Goal: Use online tool/utility: Use online tool/utility

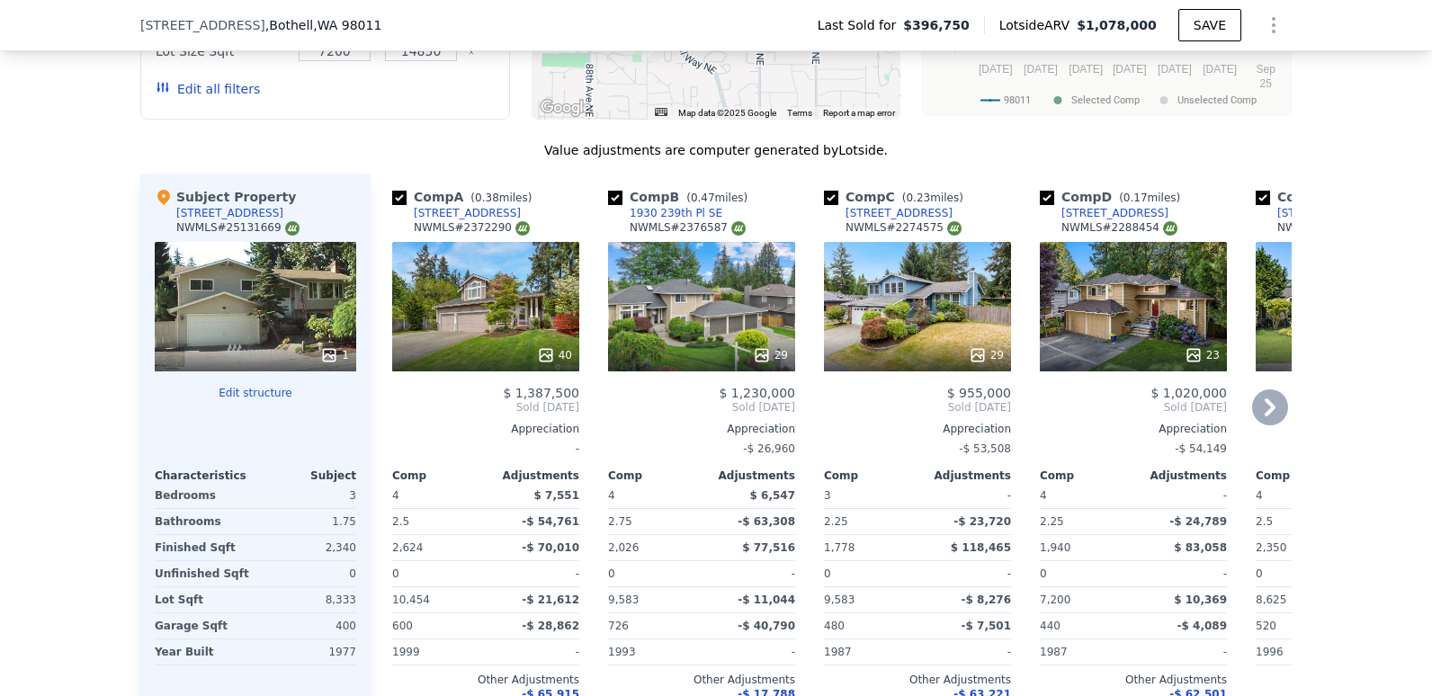
scroll to position [1643, 0]
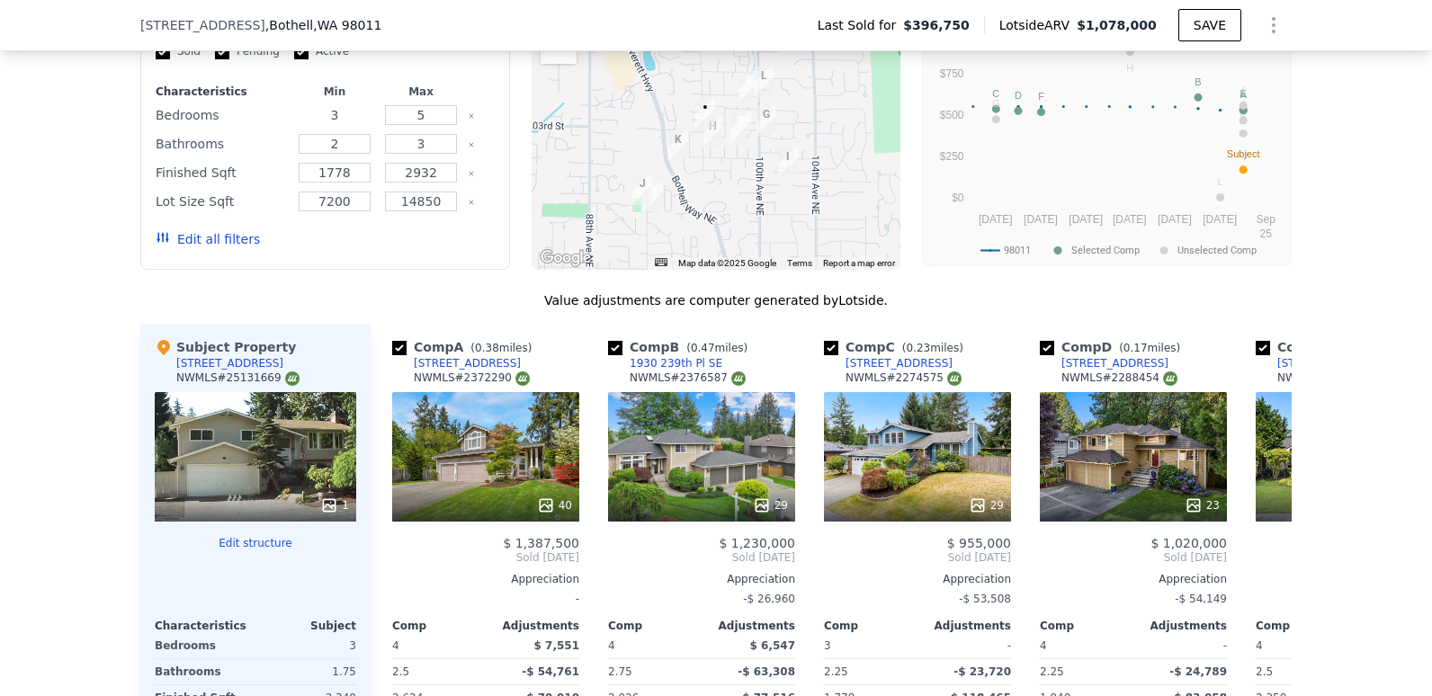
drag, startPoint x: 348, startPoint y: 130, endPoint x: 282, endPoint y: 130, distance: 66.6
click at [282, 128] on div "Bedrooms 3 5" at bounding box center [325, 115] width 339 height 25
click at [11, 284] on div "We found 12 sales that match your search Listings provided by NWMLS Filters Map…" at bounding box center [716, 419] width 1432 height 1032
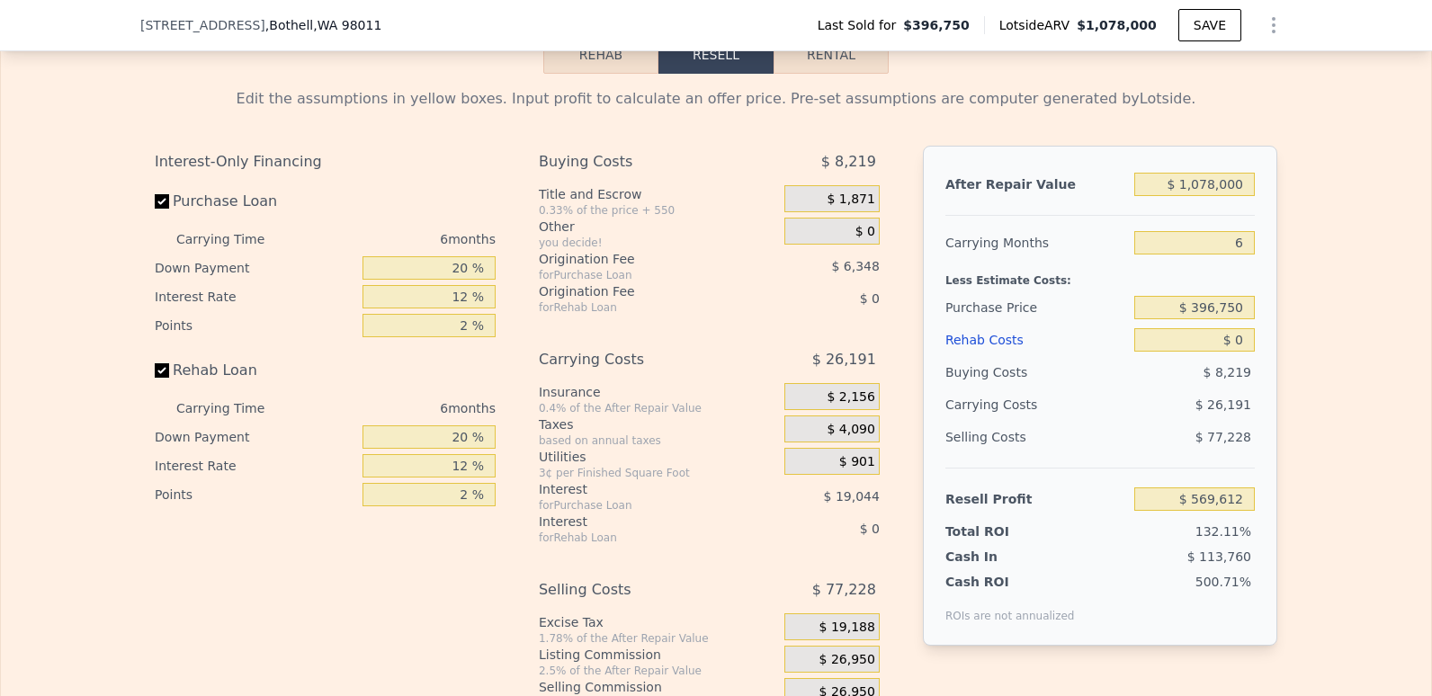
scroll to position [2542, 0]
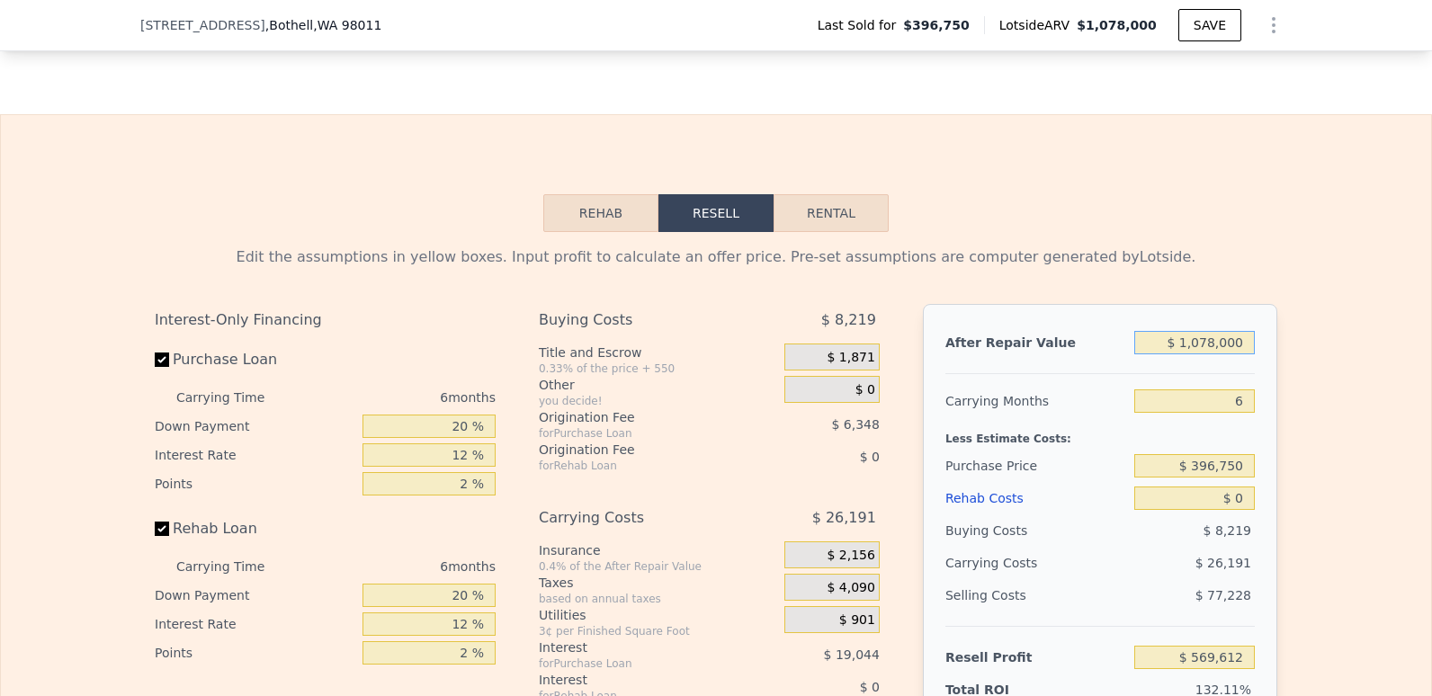
drag, startPoint x: 1161, startPoint y: 365, endPoint x: 1317, endPoint y: 368, distance: 155.7
click at [1317, 368] on div "Edit the assumptions in yellow boxes. Input profit to calculate an offer price.…" at bounding box center [716, 566] width 1430 height 669
type input "$ 1"
type input "-$ 429,553"
type input "$ 1"
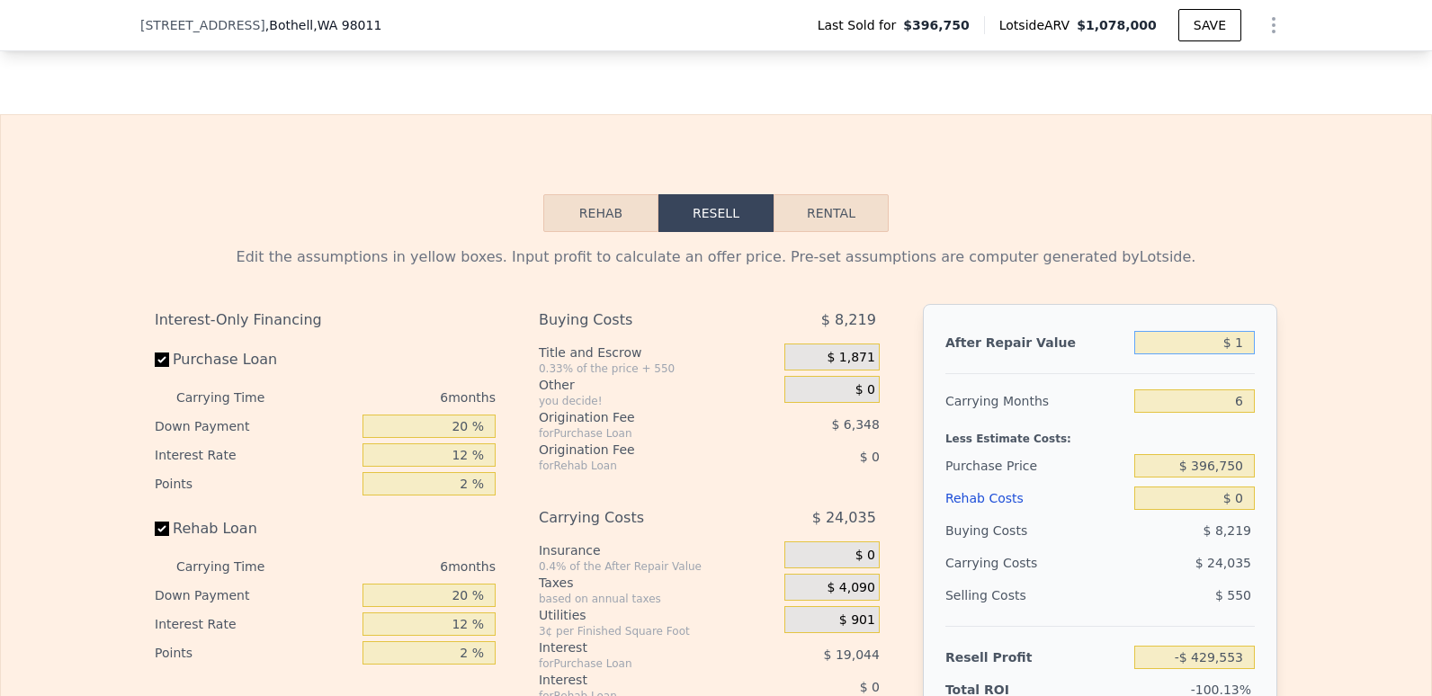
type input "$ 11"
type input "-$ 429,543"
type input "$ 110"
type input "-$ 429,452"
type input "$ 1,100"
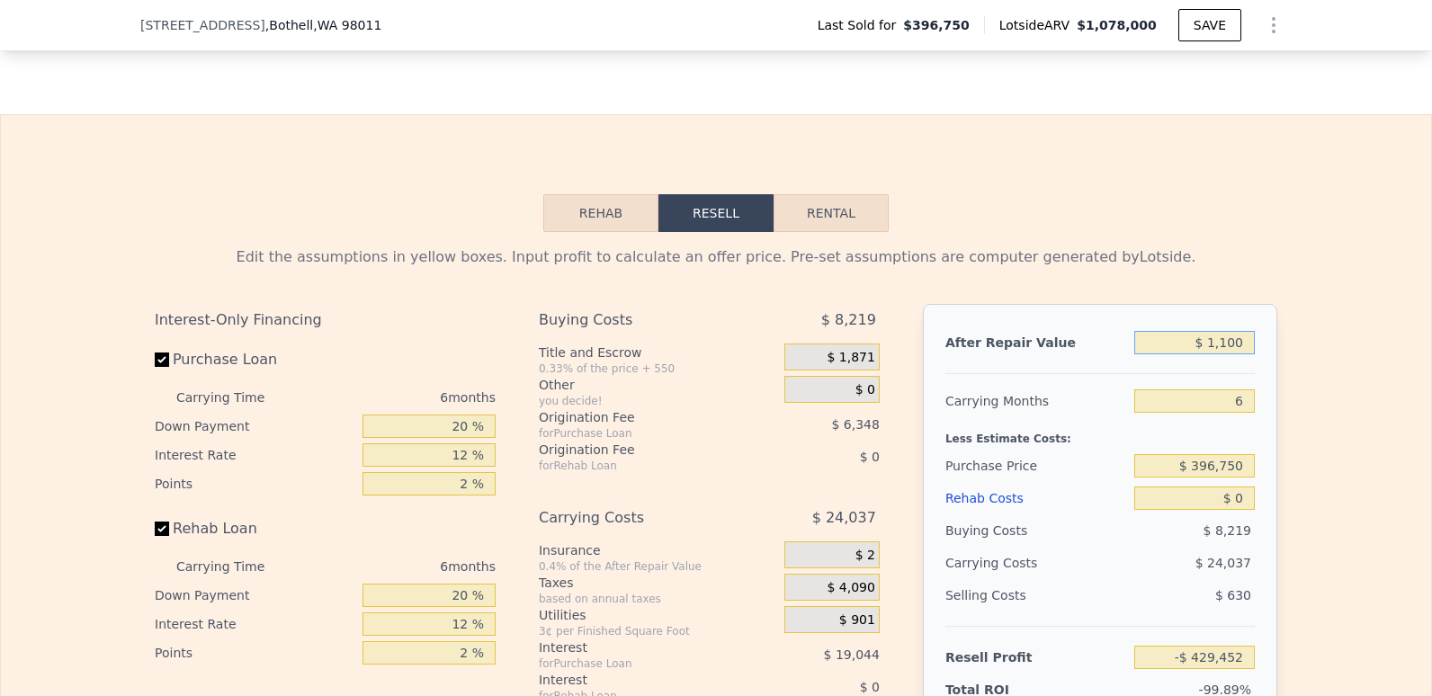
type input "-$ 428,536"
type input "$ 11,000"
type input "-$ 419,359"
type input "$ 110,000"
type input "-$ 327,598"
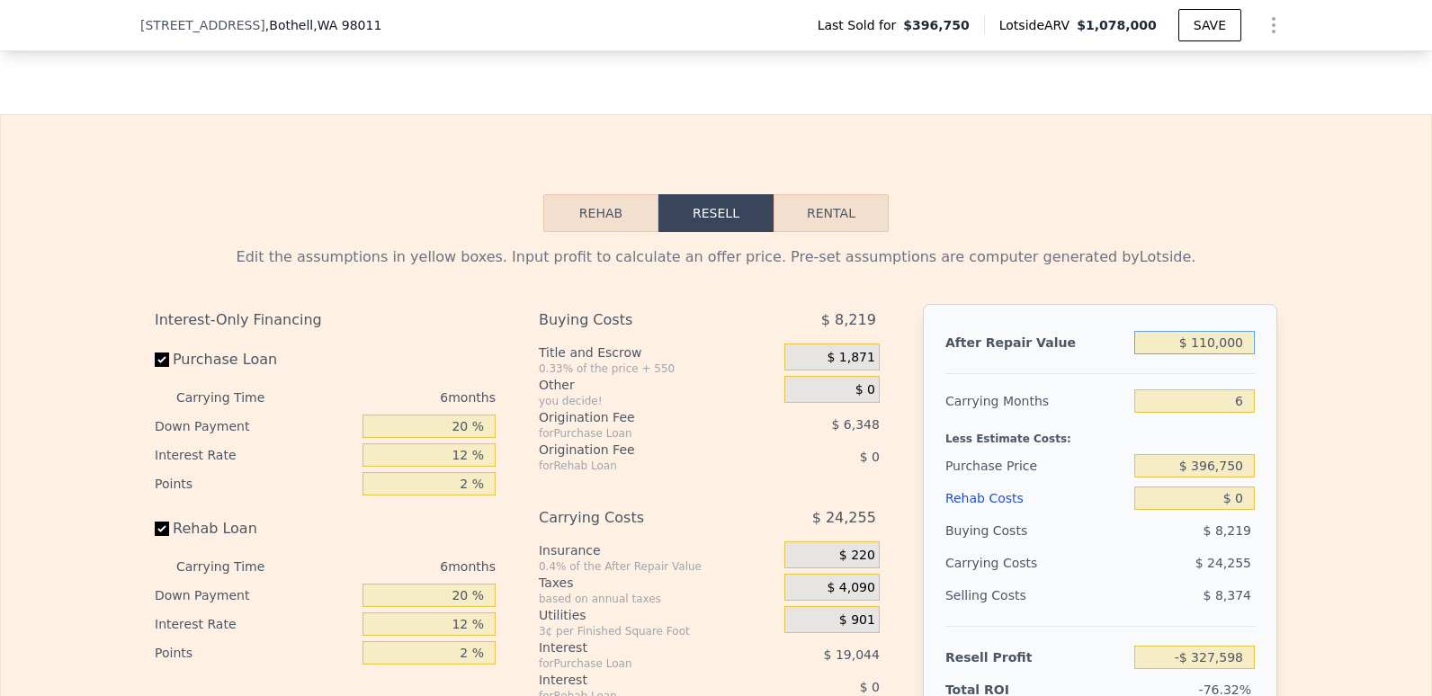
type input "$ 1,100,000"
type input "$ 590,003"
type input "$ 1,100,000"
drag, startPoint x: 1213, startPoint y: 436, endPoint x: 1246, endPoint y: 436, distance: 33.3
click at [1246, 413] on input "6" at bounding box center [1194, 401] width 121 height 23
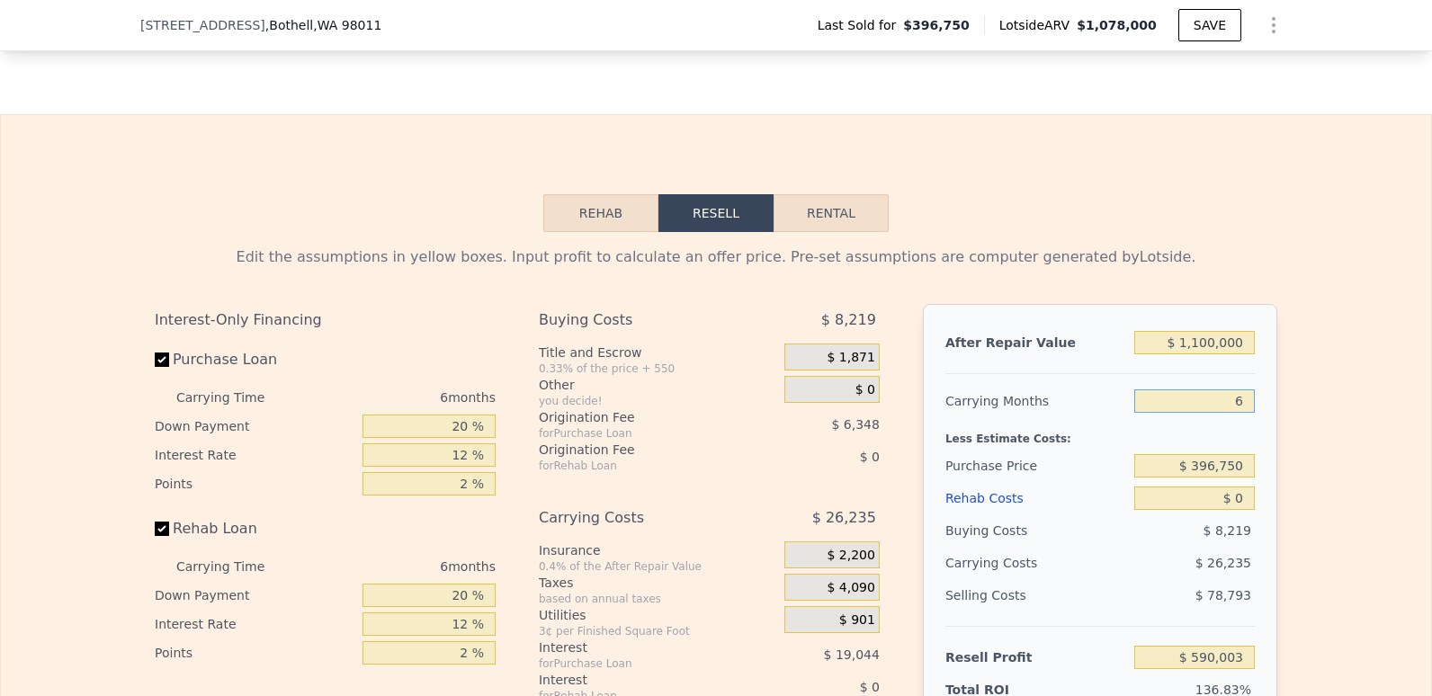
type input "4"
type input "$ 598,748"
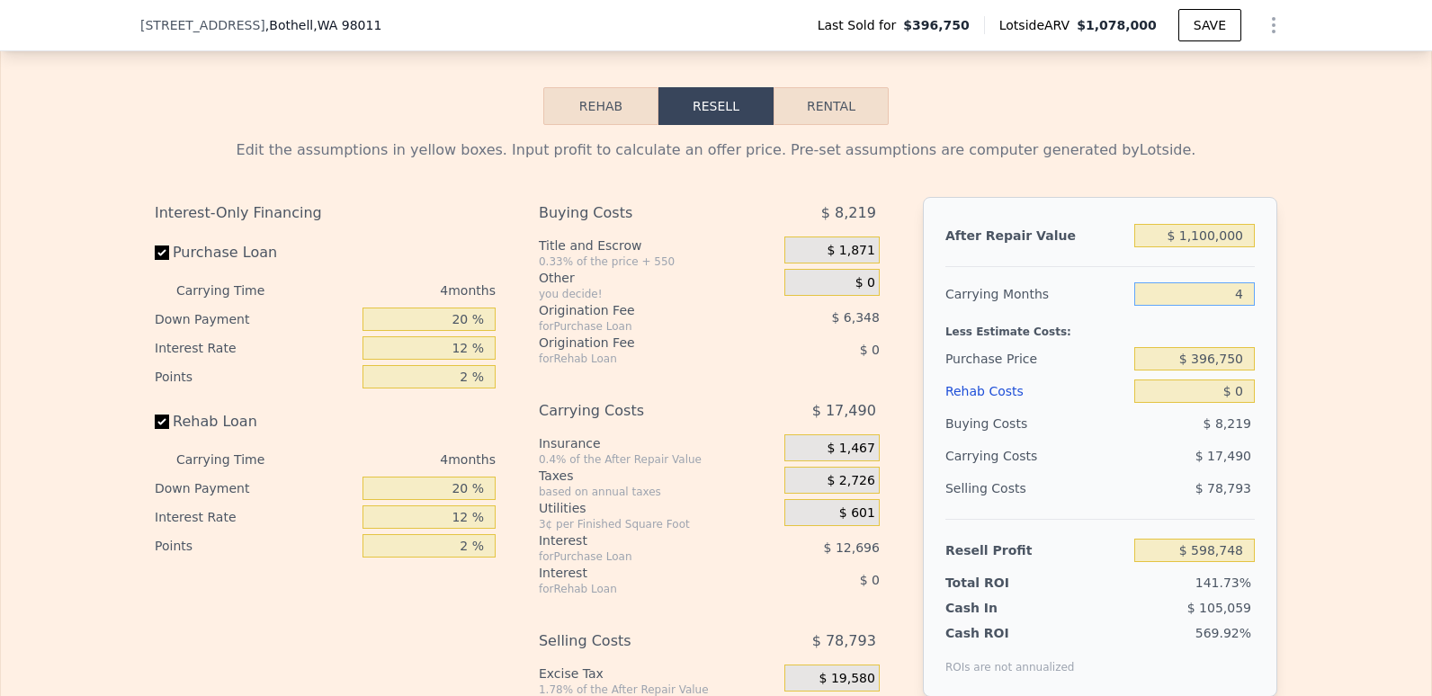
scroll to position [2693, 0]
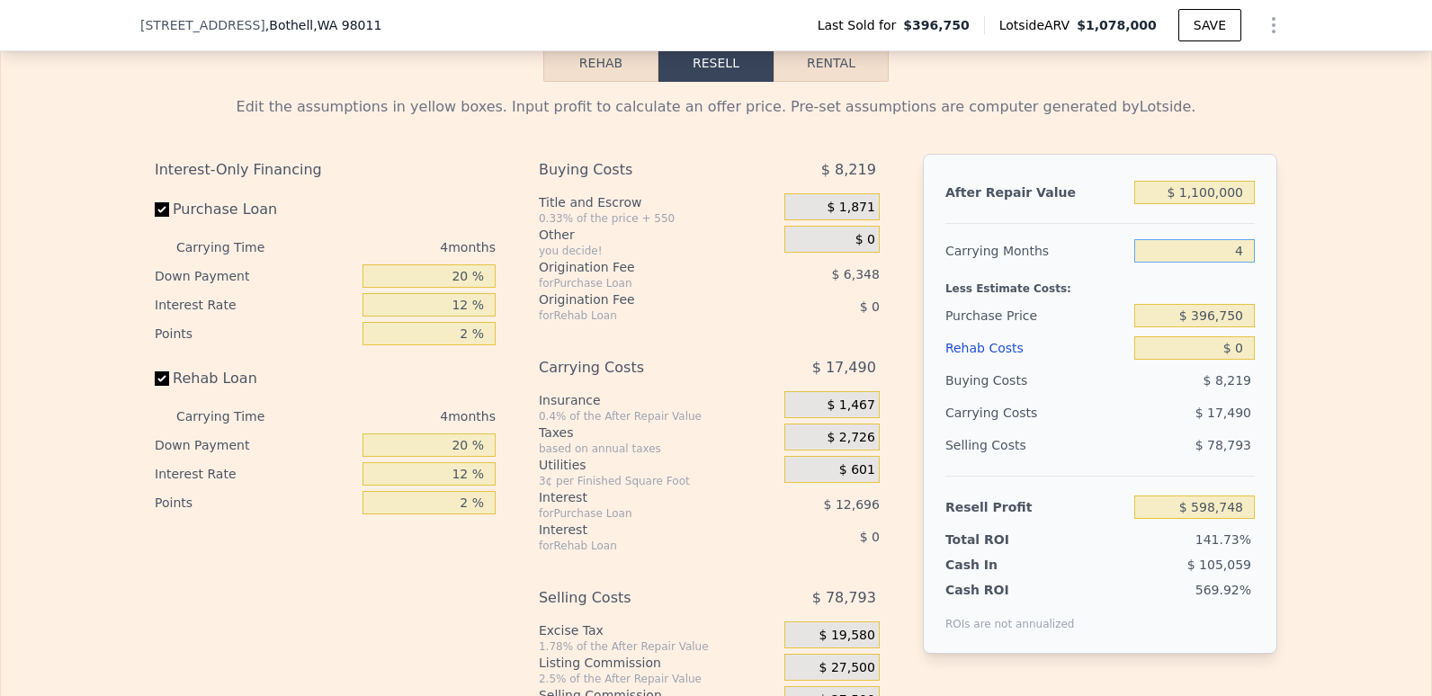
type input "4"
drag, startPoint x: 1181, startPoint y: 343, endPoint x: 1286, endPoint y: 345, distance: 105.3
click at [1286, 345] on div "Edit the assumptions in yellow boxes. Input profit to calculate an offer price.…" at bounding box center [716, 416] width 1430 height 669
type input "$ 850,000"
click at [1091, 300] on div "Less Estimate Costs:" at bounding box center [1100, 283] width 309 height 32
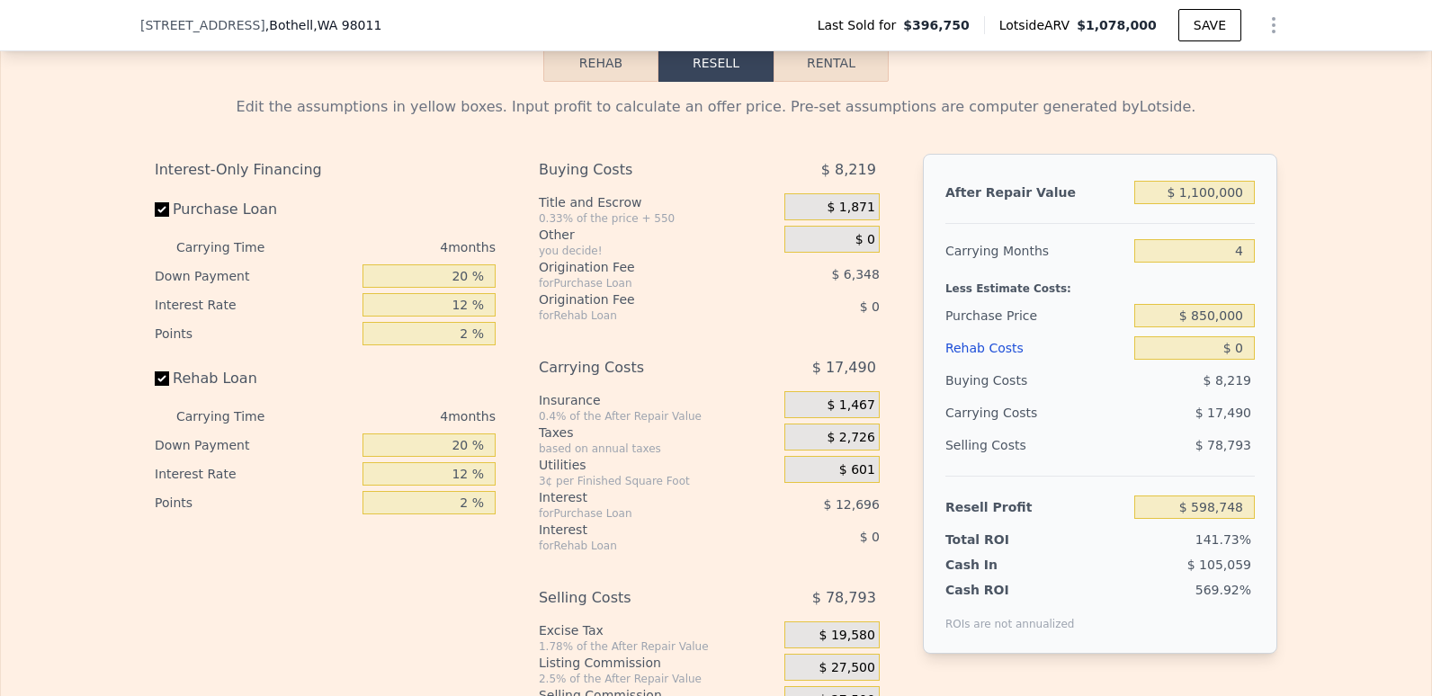
type input "$ 122,232"
drag, startPoint x: 1171, startPoint y: 340, endPoint x: 1272, endPoint y: 338, distance: 100.8
click at [1272, 338] on div "Edit the assumptions in yellow boxes. Input profit to calculate an offer price.…" at bounding box center [716, 416] width 1152 height 669
type input "$ 879,000"
click at [1096, 300] on div "Less Estimate Costs:" at bounding box center [1100, 283] width 309 height 32
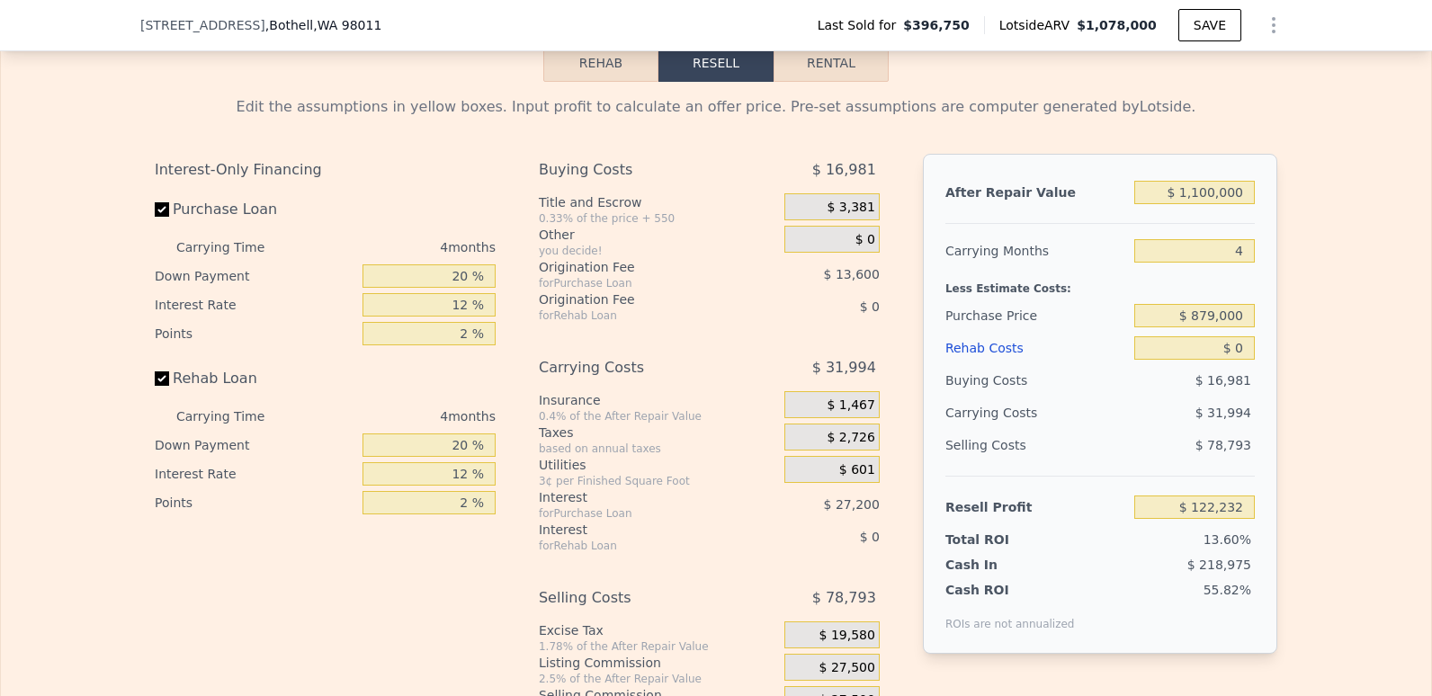
type input "$ 91,744"
drag, startPoint x: 446, startPoint y: 332, endPoint x: 489, endPoint y: 332, distance: 42.3
click at [489, 317] on input "12 %" at bounding box center [429, 304] width 133 height 23
type input "9 %"
type input "$ 98,776"
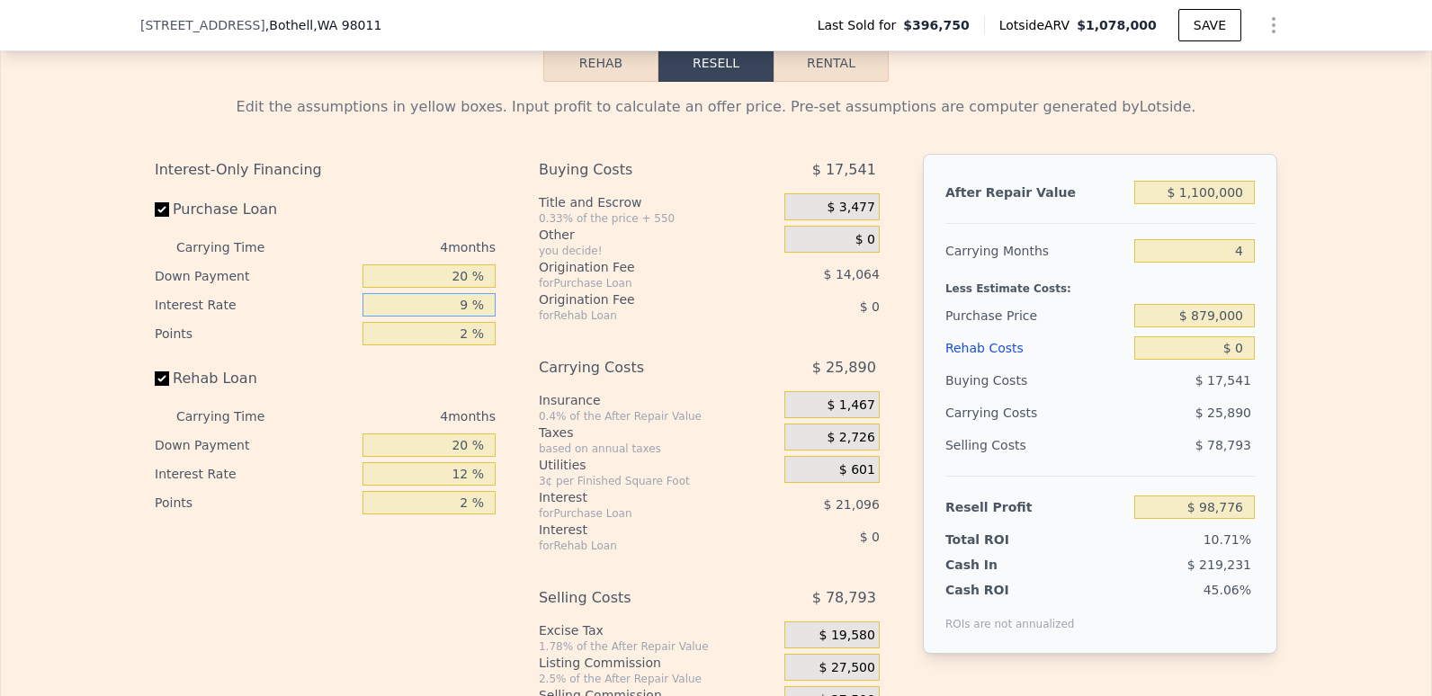
type input "9 %"
drag, startPoint x: 453, startPoint y: 359, endPoint x: 498, endPoint y: 363, distance: 46.0
click at [501, 363] on div "Interest-Only Financing Purchase Loan Carrying Time 4 months Down Payment 20 % …" at bounding box center [332, 452] width 355 height 597
type input "1 %"
type input "$ 105,808"
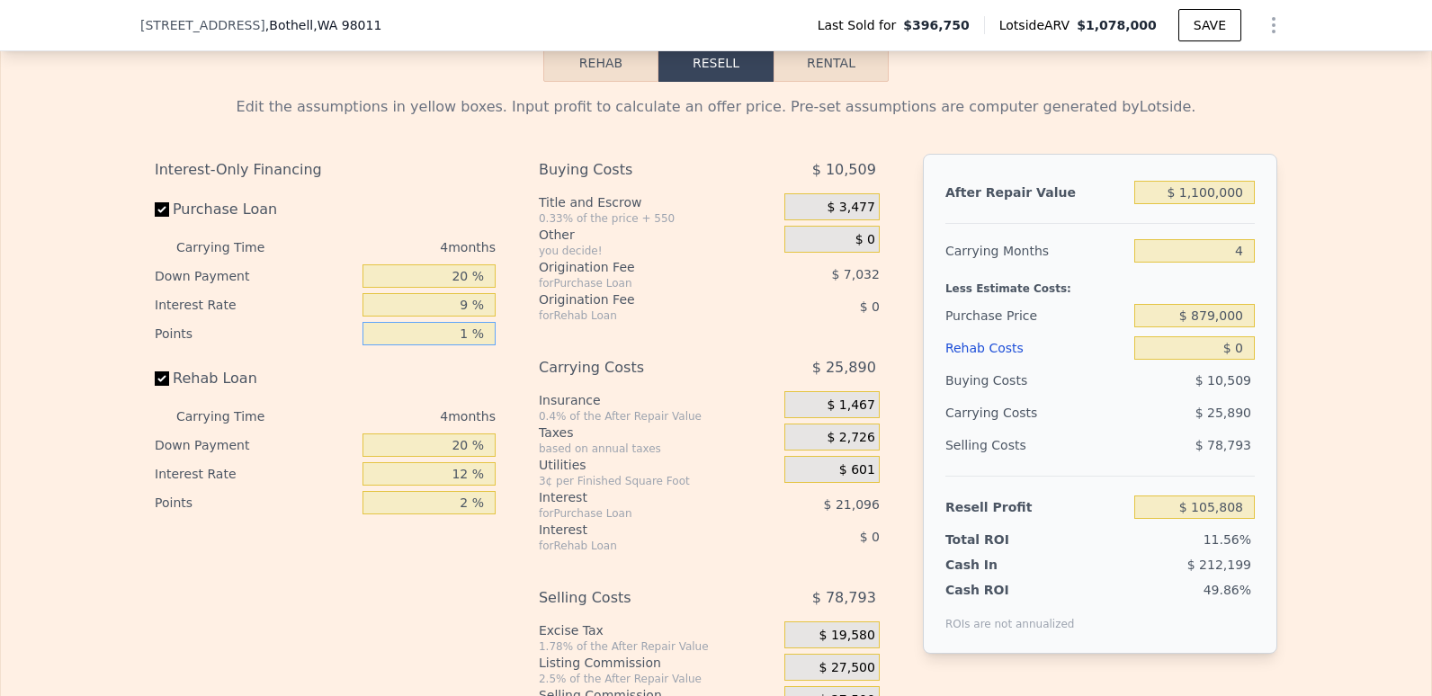
type input "1 %"
drag, startPoint x: 452, startPoint y: 480, endPoint x: 497, endPoint y: 480, distance: 45.9
click at [497, 480] on div "Interest-Only Financing Purchase Loan Carrying Time 4 months Down Payment 20 % …" at bounding box center [332, 452] width 355 height 597
type input "0 %"
drag, startPoint x: 447, startPoint y: 497, endPoint x: 519, endPoint y: 499, distance: 72.0
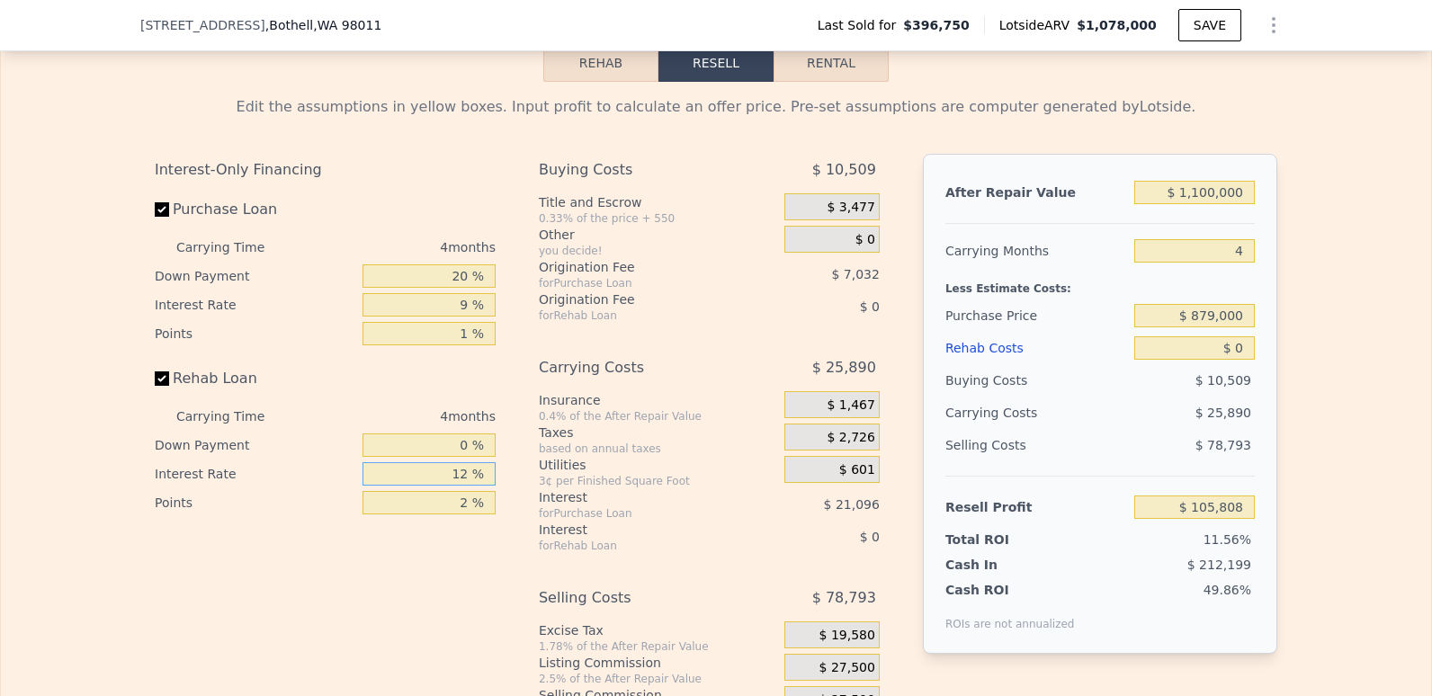
click at [519, 499] on div "Interest-Only Financing Purchase Loan Carrying Time 4 months Down Payment 20 % …" at bounding box center [716, 452] width 1123 height 597
type input "9 %"
drag, startPoint x: 446, startPoint y: 532, endPoint x: 511, endPoint y: 533, distance: 64.8
click at [511, 533] on div "Interest-Only Financing Purchase Loan Carrying Time 4 months Down Payment 20 % …" at bounding box center [716, 452] width 1123 height 597
type input "1 %"
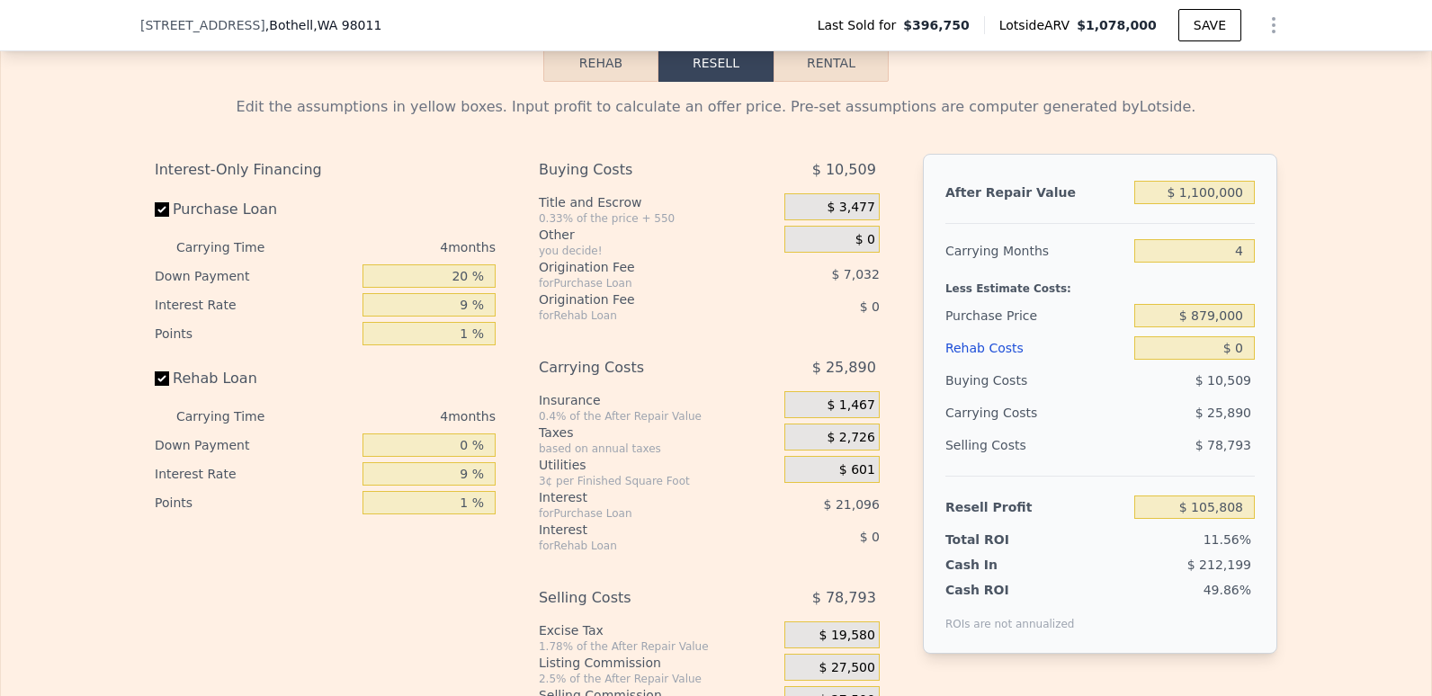
click at [446, 402] on div "Rehab Loan" at bounding box center [325, 383] width 341 height 40
drag, startPoint x: 1166, startPoint y: 375, endPoint x: 1332, endPoint y: 388, distance: 166.9
click at [1332, 388] on div "Edit the assumptions in yellow boxes. Input profit to calculate an offer price.…" at bounding box center [716, 416] width 1430 height 669
type input "$ 150"
type input "$ 105,652"
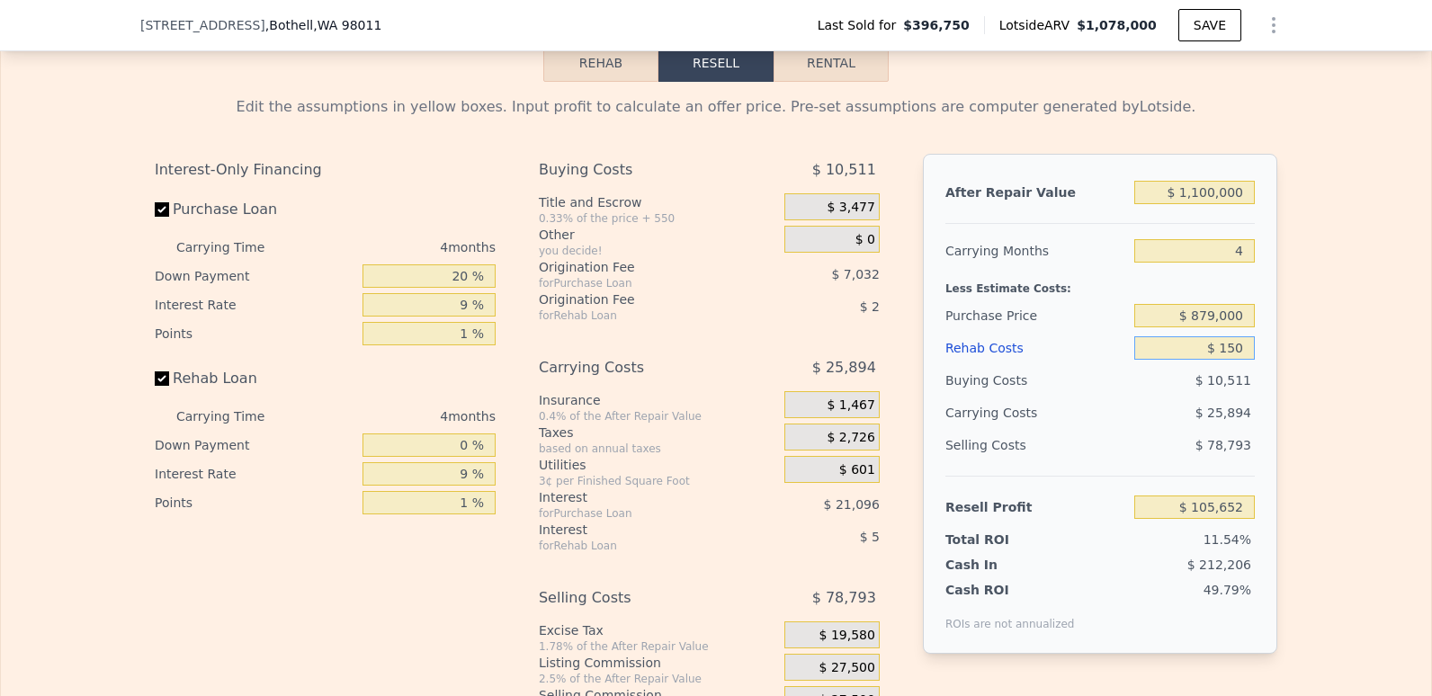
type input "$ 1,500"
type input "$ 104,249"
type input "$ 15,000"
type input "$ 90,206"
type input "$ 150,000"
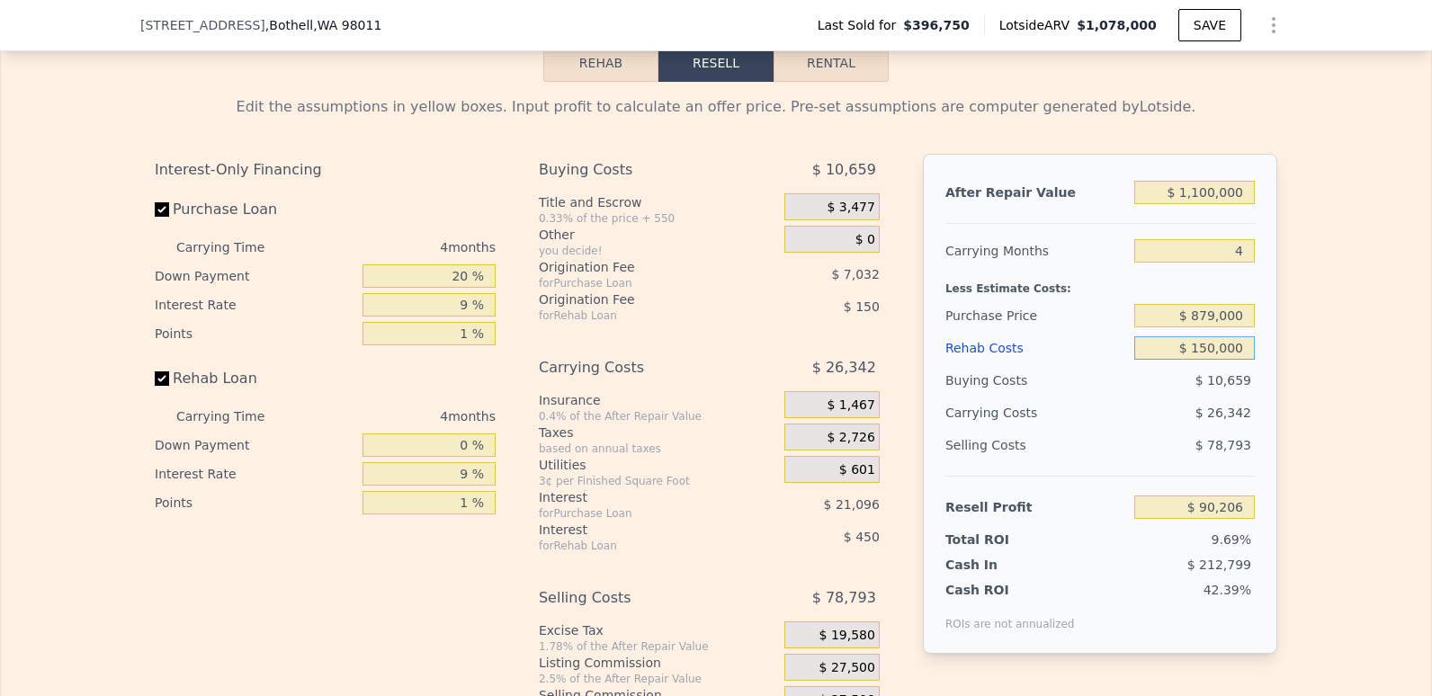
type input "-$ 50,192"
type input "$ 150,000"
click at [1195, 204] on input "$ 1,100,000" at bounding box center [1194, 192] width 121 height 23
type input "$ 100,000"
type input "-$ 977,728"
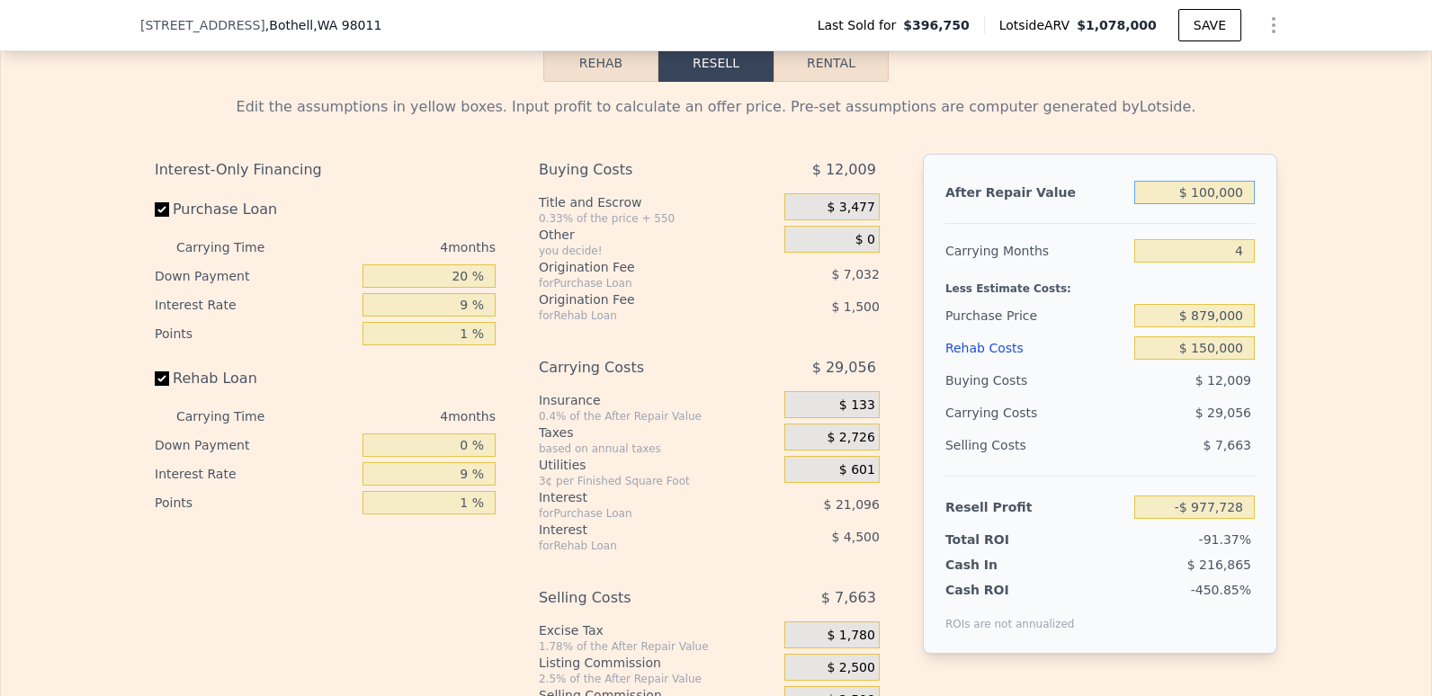
type input "$ 1,200,000"
type input "$ 42,562"
type input "$ 100,000"
type input "-$ 977,728"
type input "$ 1,100,000"
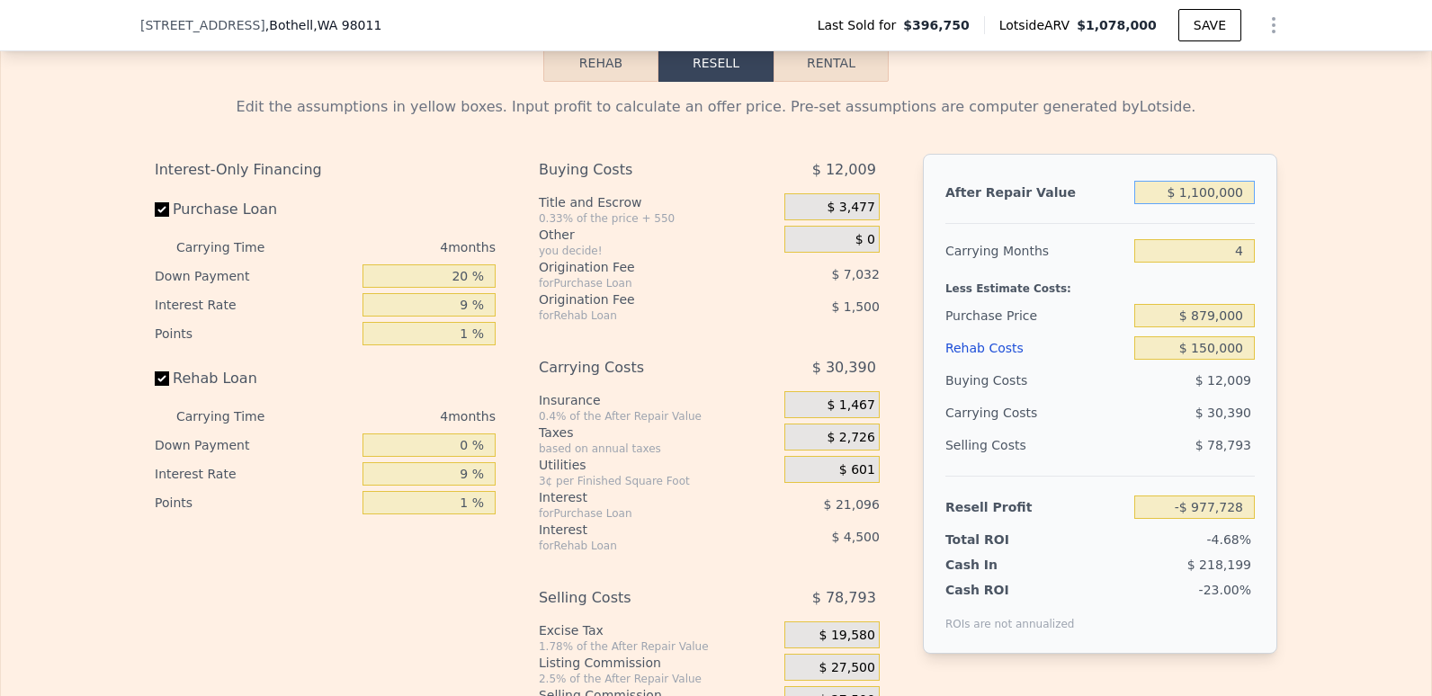
type input "-$ 50,192"
click at [1060, 300] on div "Less Estimate Costs:" at bounding box center [1100, 283] width 309 height 32
click at [1198, 204] on input "$ 1,100,000" at bounding box center [1194, 192] width 121 height 23
type input "$ 1,200,000"
type input "$ 42,562"
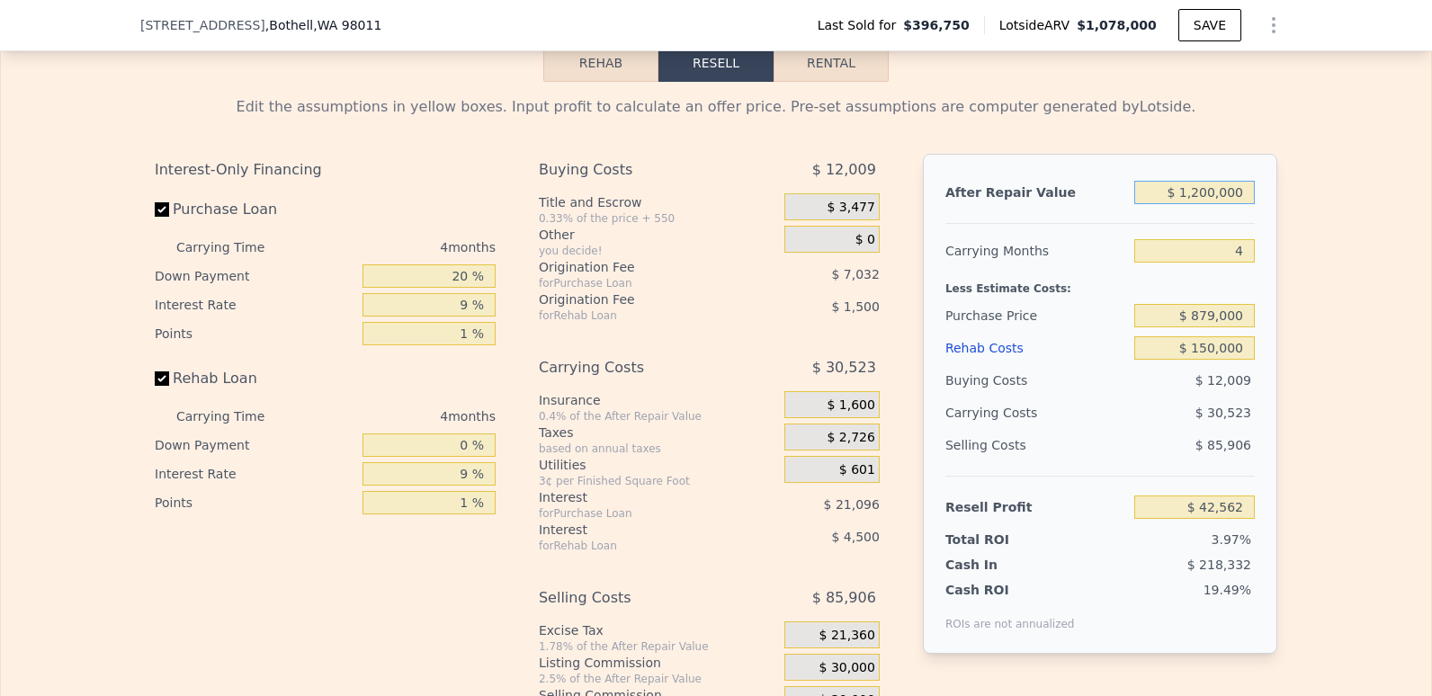
type input "$ 1,200,000"
click at [1083, 267] on div "Carrying Months" at bounding box center [1037, 251] width 182 height 32
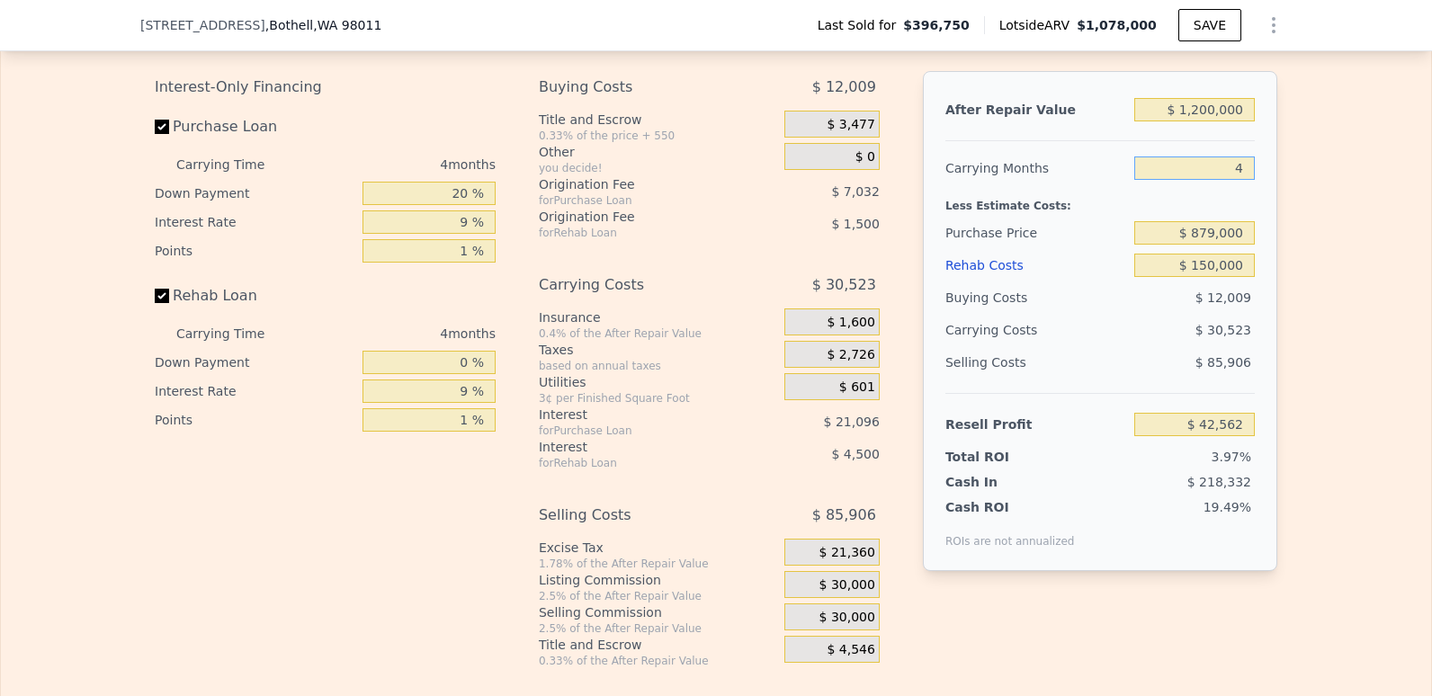
drag, startPoint x: 1231, startPoint y: 203, endPoint x: 1274, endPoint y: 208, distance: 43.4
click at [1274, 208] on div "Edit the assumptions in yellow boxes. Input profit to calculate an offer price.…" at bounding box center [716, 333] width 1152 height 669
type input "5"
type input "$ 34,931"
click at [1311, 223] on div "Edit the assumptions in yellow boxes. Input profit to calculate an offer price.…" at bounding box center [716, 333] width 1430 height 669
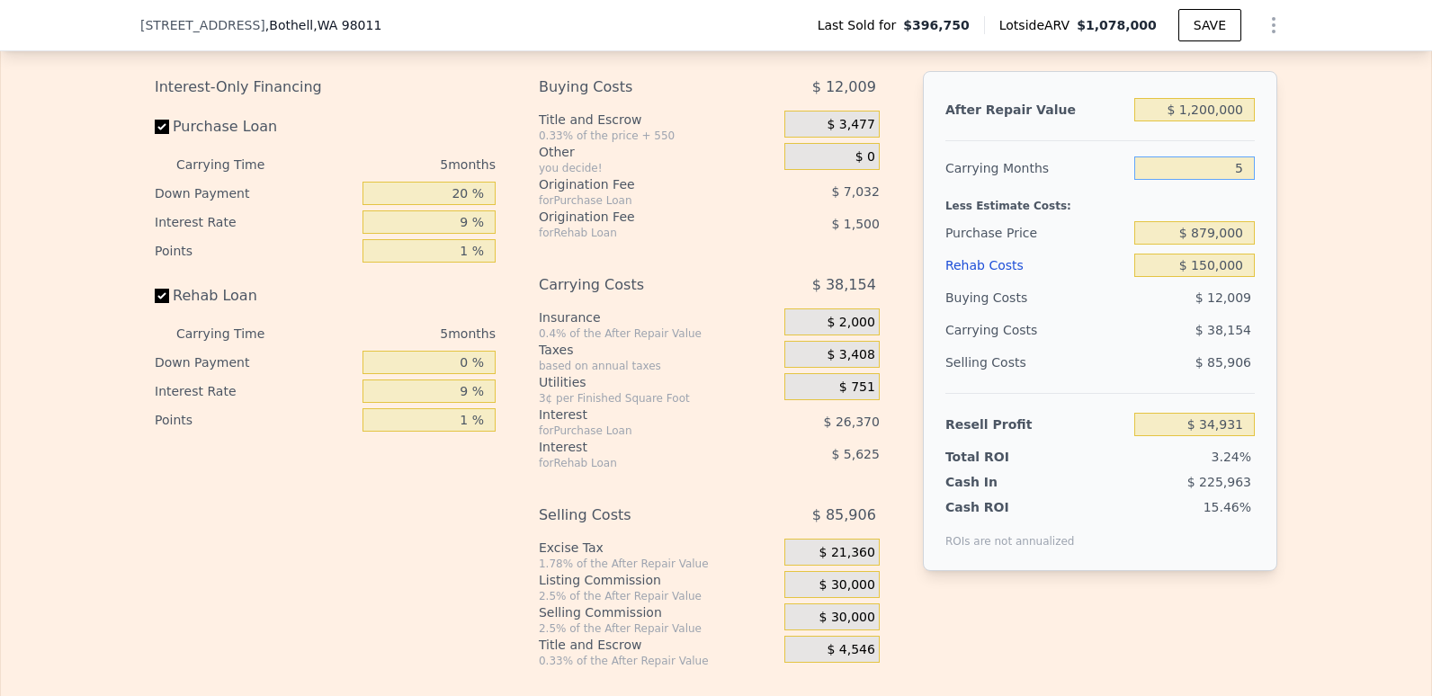
drag, startPoint x: 1208, startPoint y: 196, endPoint x: 1311, endPoint y: 212, distance: 103.8
click at [1311, 212] on div "Edit the assumptions in yellow boxes. Input profit to calculate an offer price.…" at bounding box center [716, 333] width 1430 height 669
type input "4"
type input "$ 42,562"
type input "4"
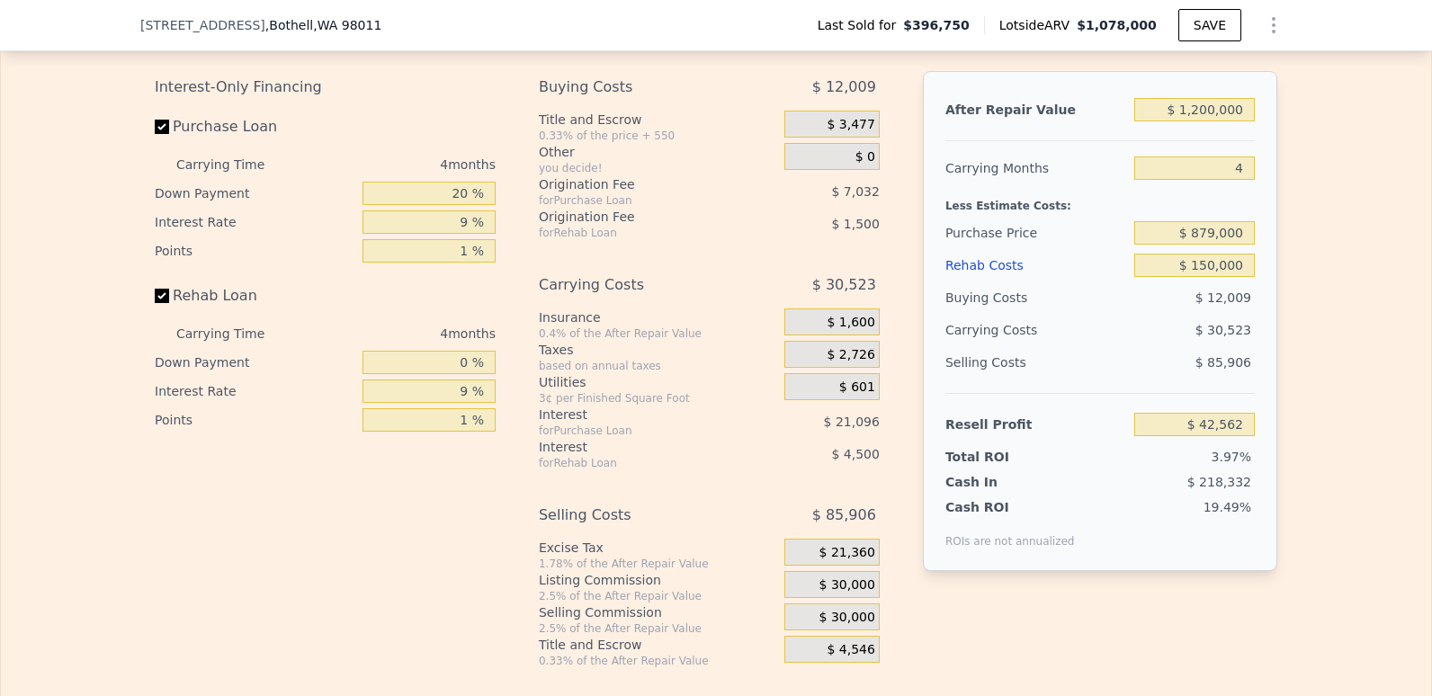
click at [1310, 211] on div "Edit the assumptions in yellow boxes. Input profit to calculate an offer price.…" at bounding box center [716, 333] width 1430 height 669
type input "$ 1,078,000"
type input "6"
type input "$ 0"
type input "$ 569,612"
